Goal: Task Accomplishment & Management: Manage account settings

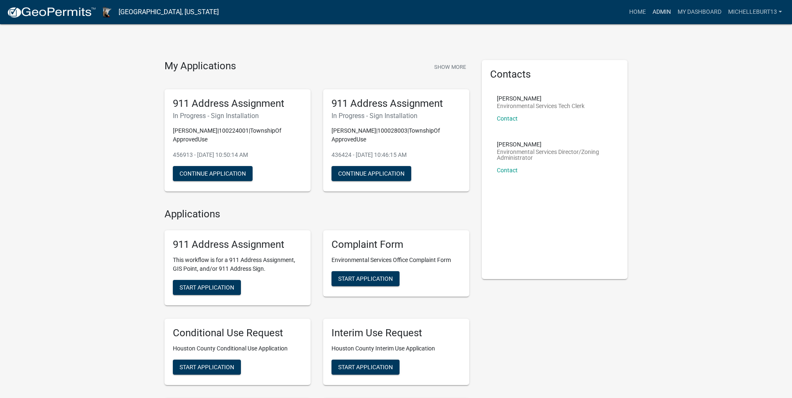
click at [660, 11] on link "Admin" at bounding box center [661, 12] width 25 height 16
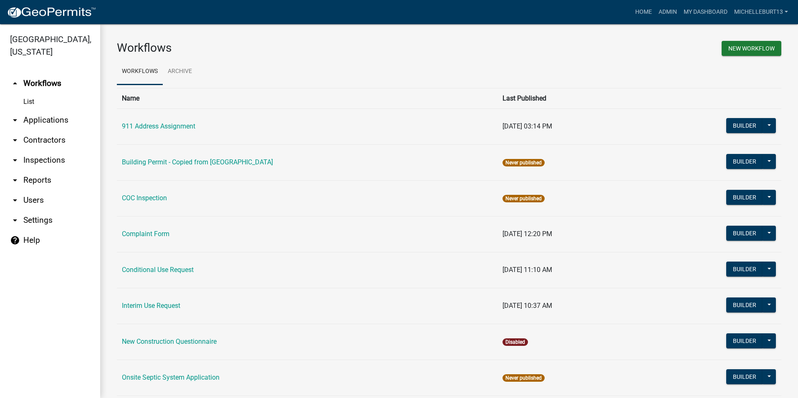
click at [50, 123] on link "arrow_drop_down Applications" at bounding box center [50, 120] width 100 height 20
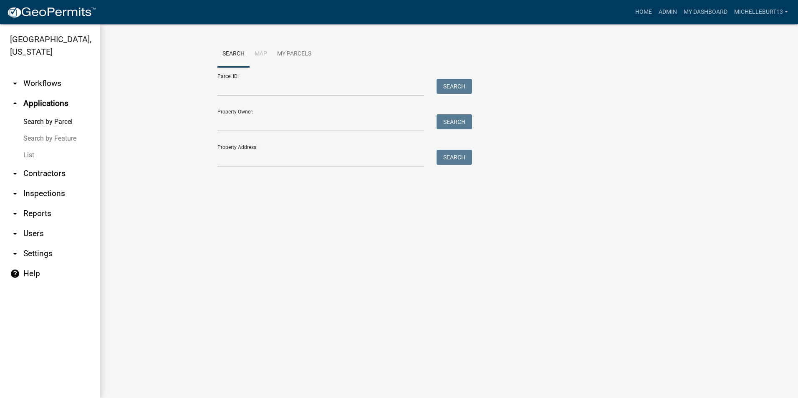
click at [32, 154] on link "List" at bounding box center [50, 155] width 100 height 17
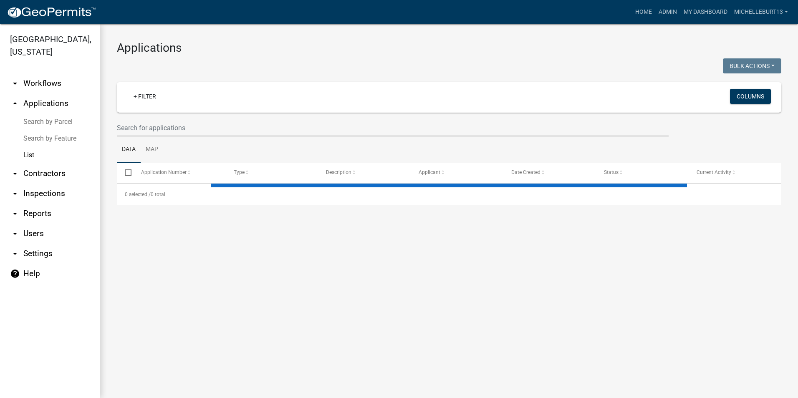
select select "3: 100"
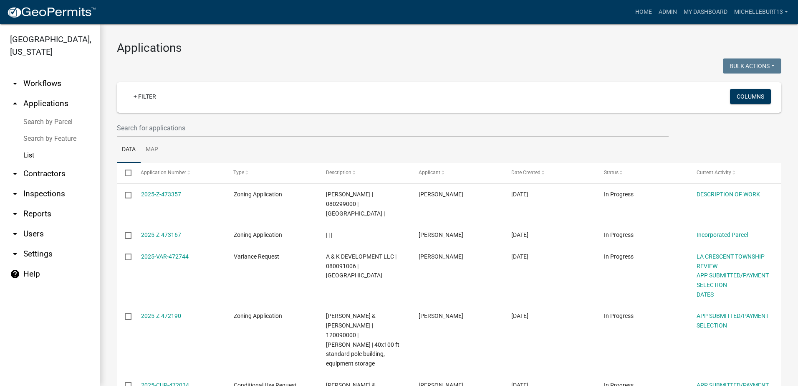
select select "3: 100"
